Goal: Find specific page/section: Find specific page/section

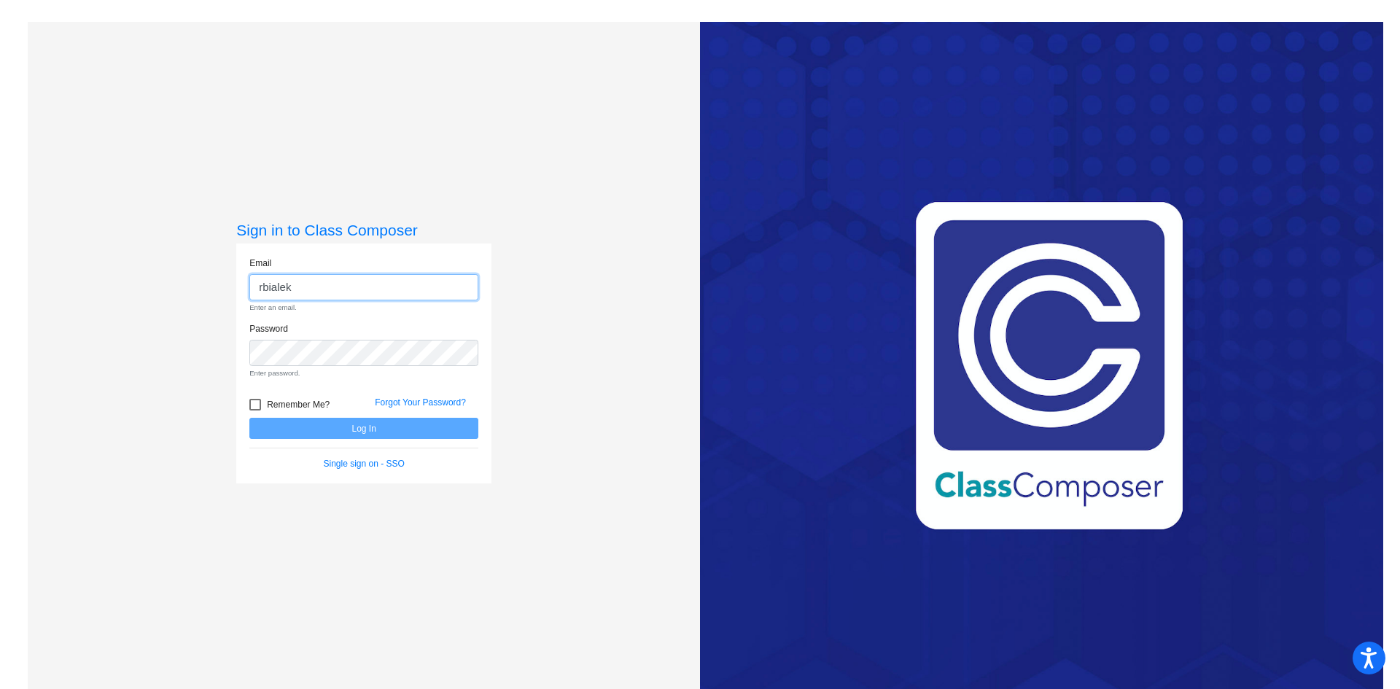
click at [306, 289] on input "rbialek" at bounding box center [363, 287] width 229 height 27
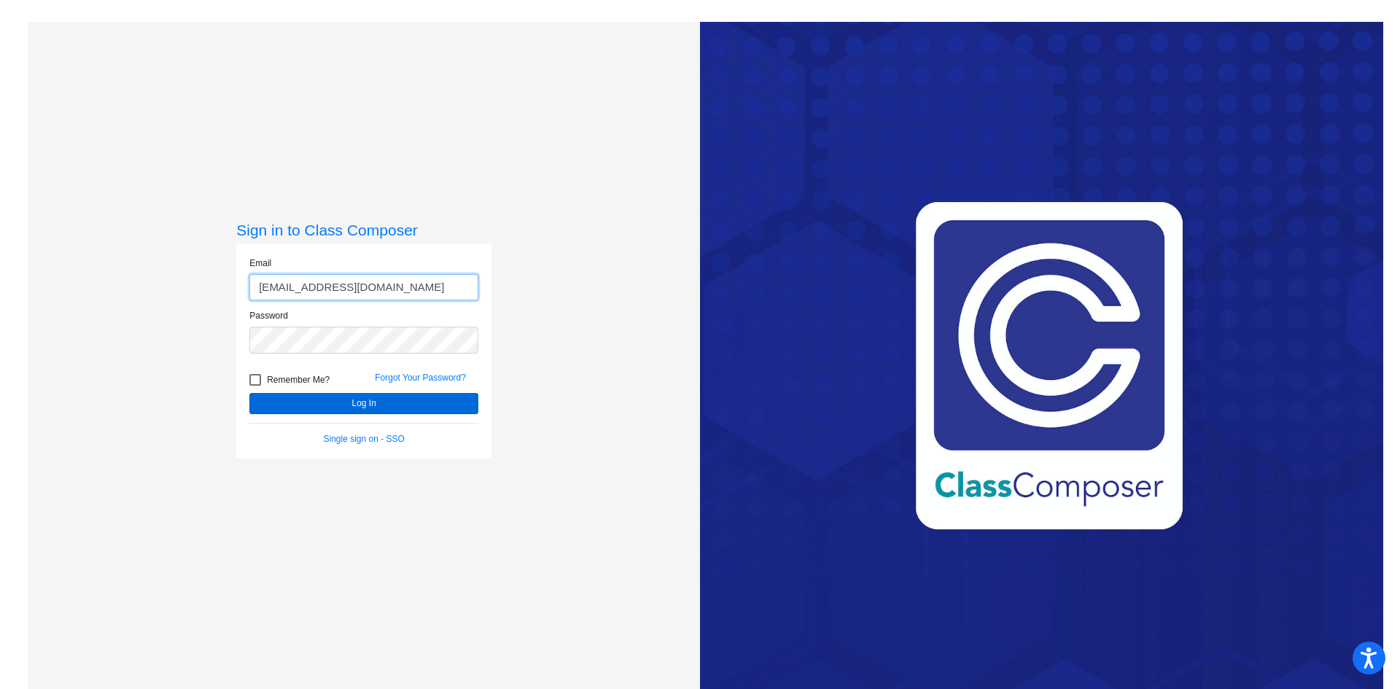
type input "[EMAIL_ADDRESS][DOMAIN_NAME]"
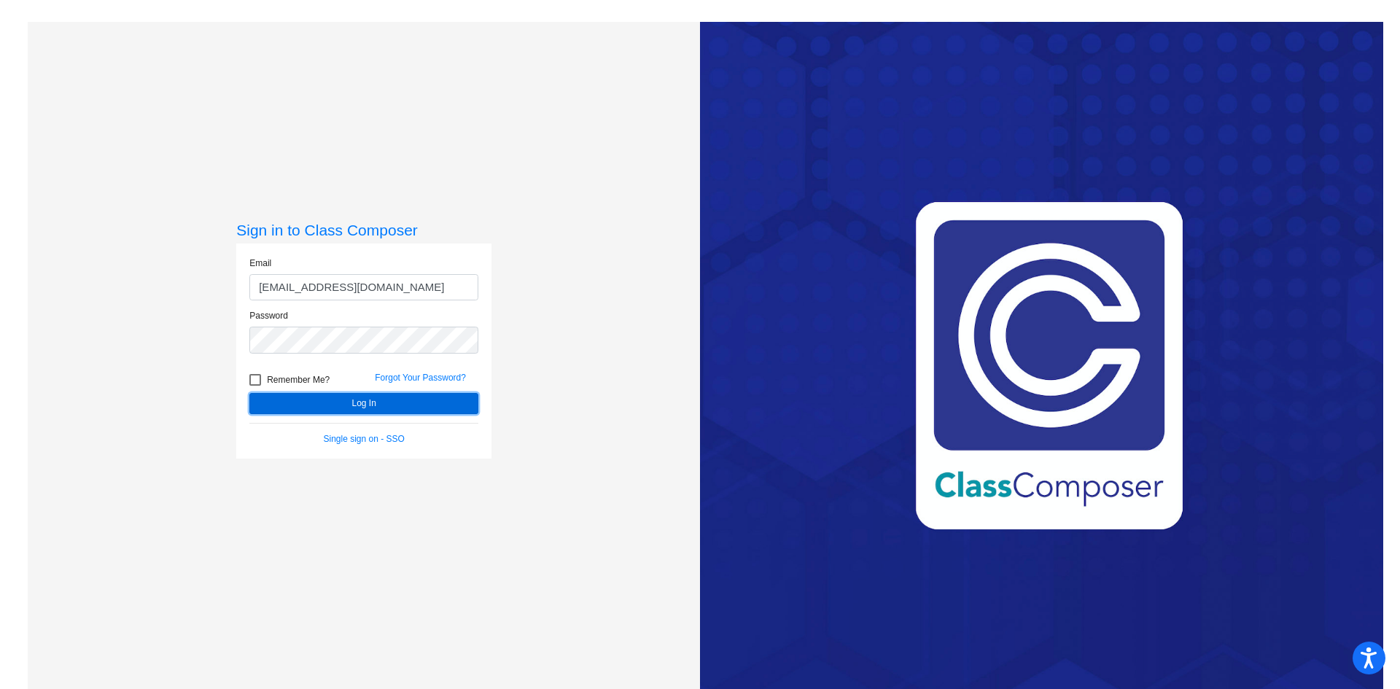
click at [387, 400] on button "Log In" at bounding box center [363, 403] width 229 height 21
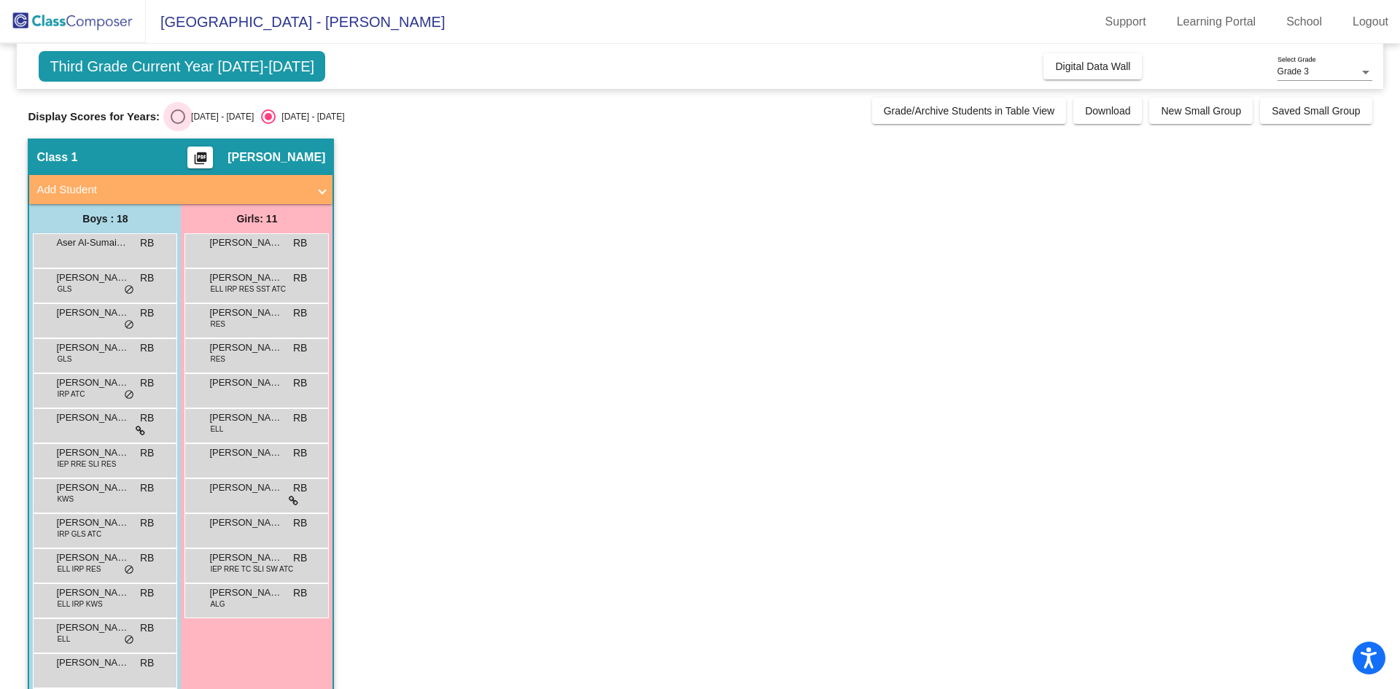
click at [191, 120] on div "[DATE] - [DATE]" at bounding box center [219, 116] width 69 height 13
click at [178, 124] on input "[DATE] - [DATE]" at bounding box center [177, 124] width 1 height 1
radio input "true"
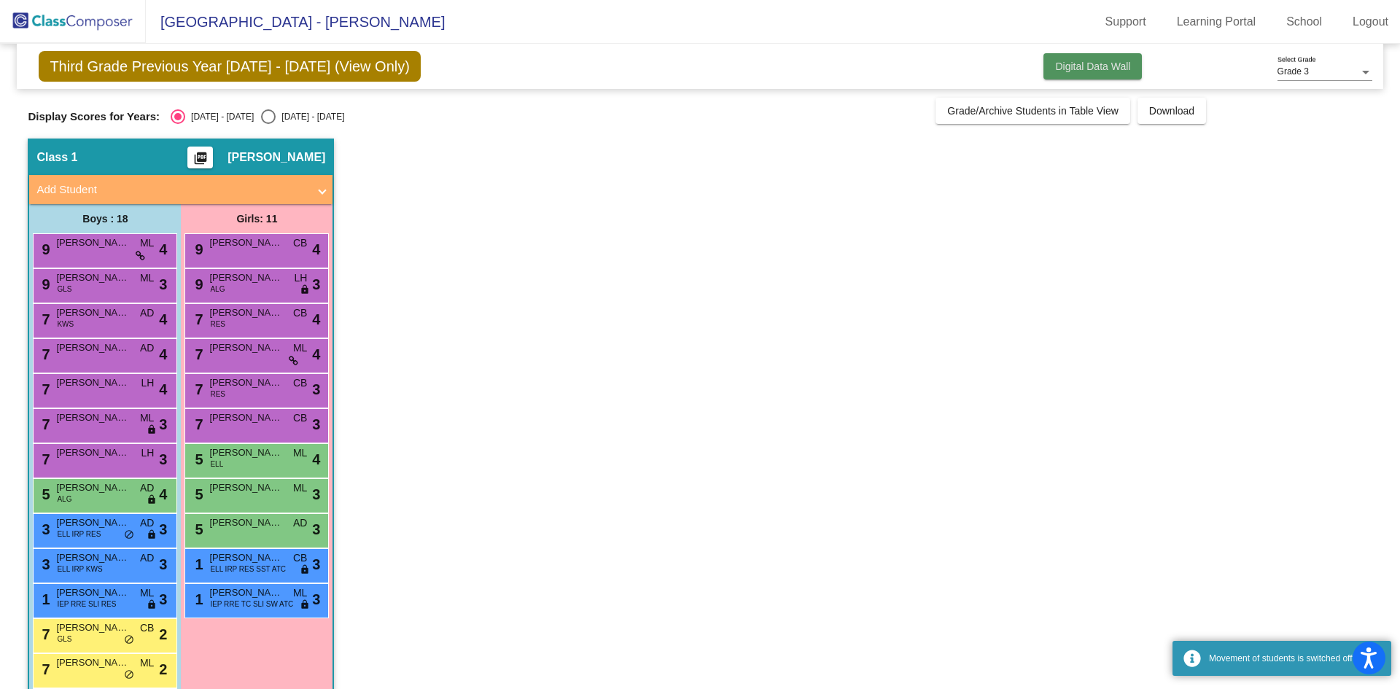
click at [1100, 63] on span "Digital Data Wall" at bounding box center [1092, 67] width 75 height 12
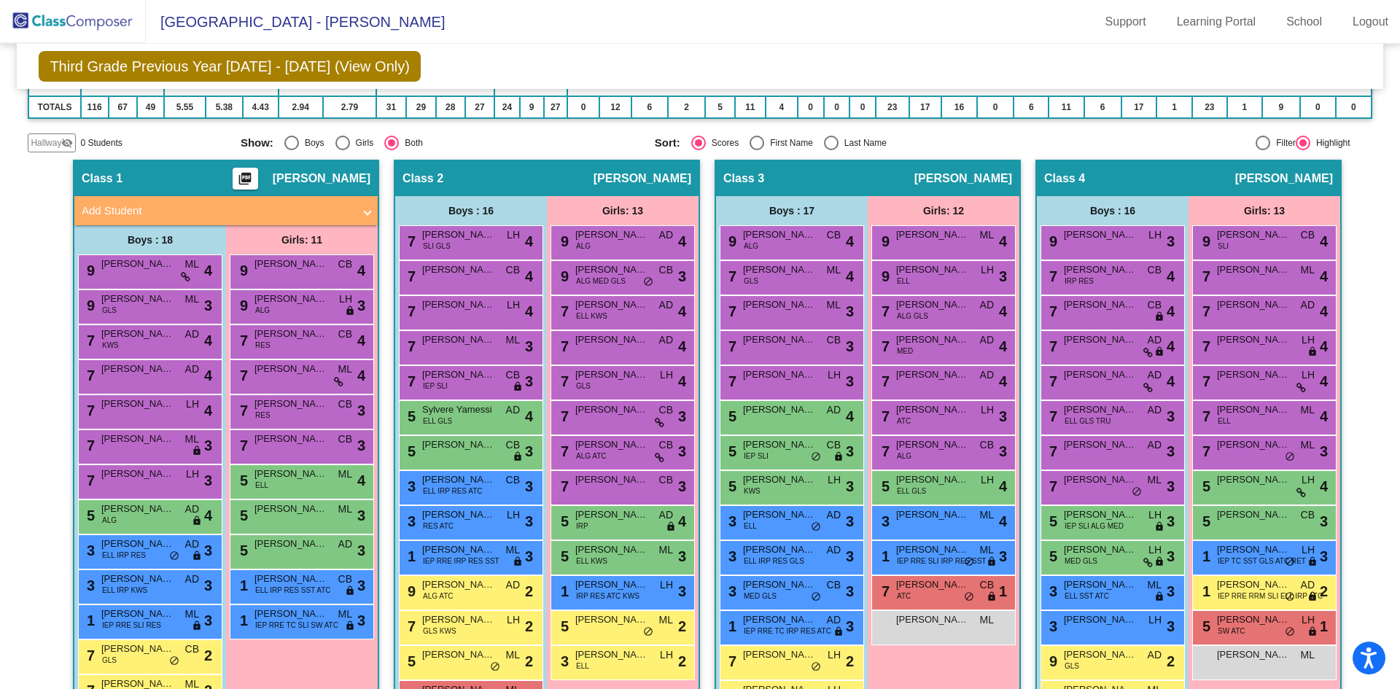
scroll to position [139, 0]
